Goal: Task Accomplishment & Management: Manage account settings

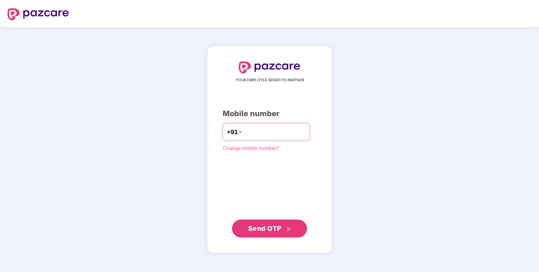
type input "*"
type input "**********"
click at [285, 238] on div "**********" at bounding box center [269, 149] width 124 height 207
click at [276, 227] on span "Send OTP" at bounding box center [264, 228] width 33 height 8
